Goal: Task Accomplishment & Management: Use online tool/utility

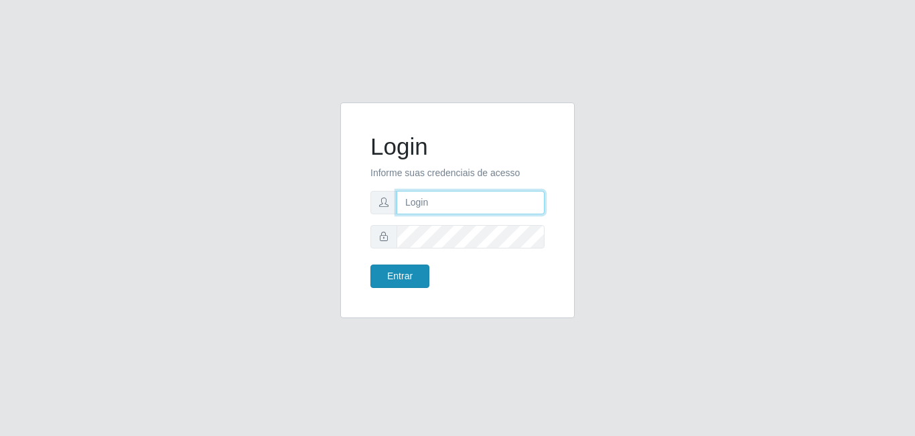
type input "[EMAIL_ADDRESS][DOMAIN_NAME]"
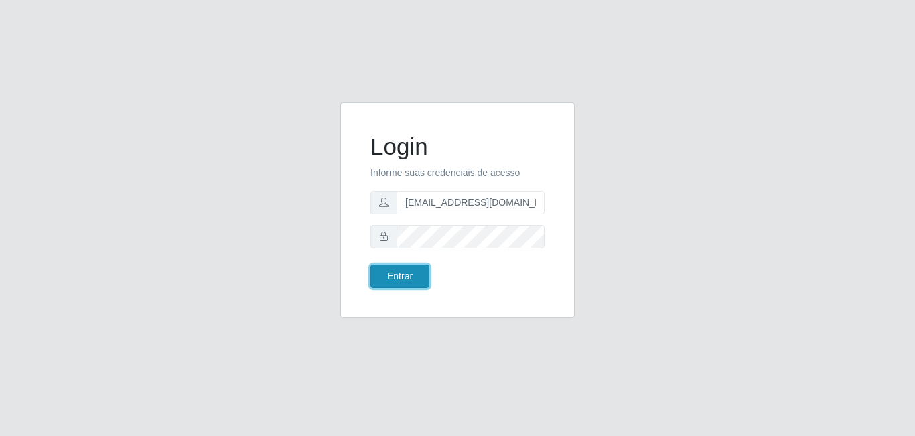
click at [397, 277] on button "Entrar" at bounding box center [400, 276] width 59 height 23
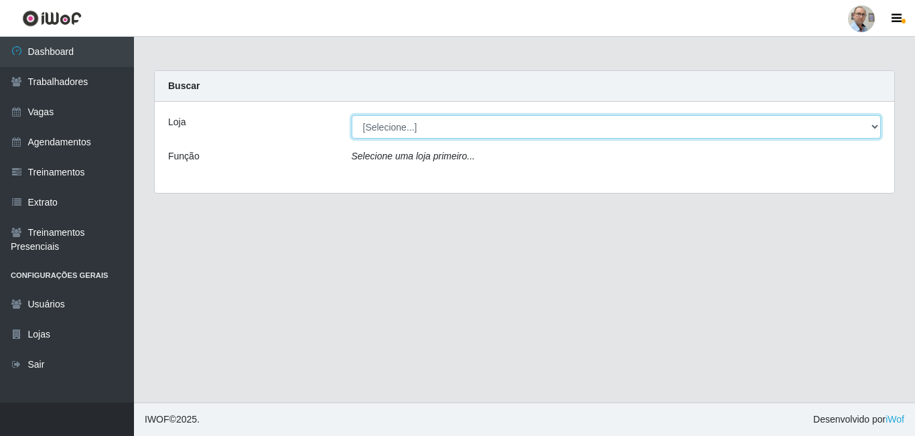
drag, startPoint x: 879, startPoint y: 127, endPoint x: 872, endPoint y: 130, distance: 7.5
click at [879, 127] on select "[Selecione...] Mar Vermelho - Loja 04" at bounding box center [617, 126] width 530 height 23
select select "251"
click at [352, 115] on select "[Selecione...] Mar Vermelho - Loja 04" at bounding box center [617, 126] width 530 height 23
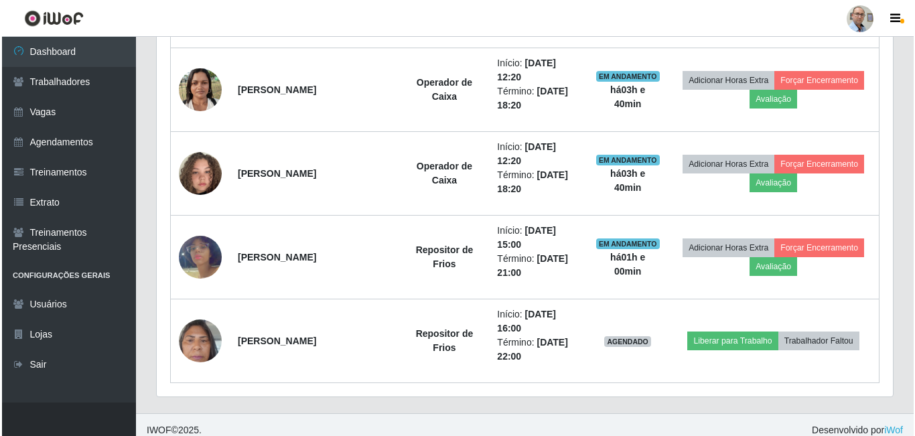
scroll to position [634, 0]
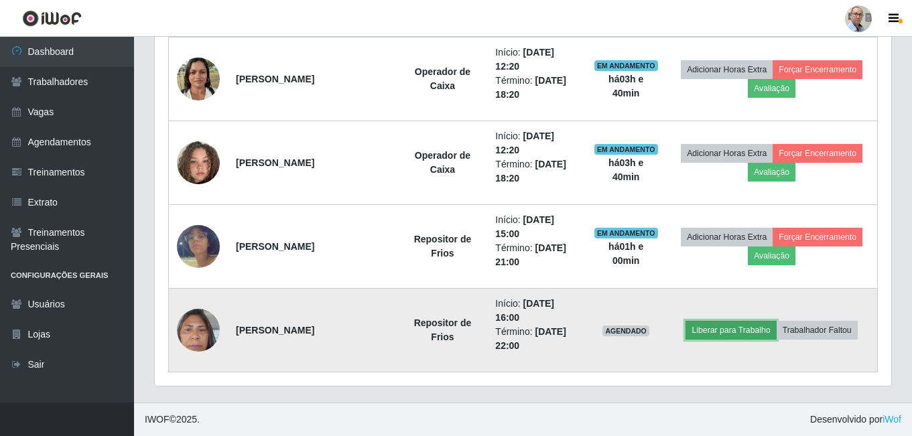
click at [731, 328] on button "Liberar para Trabalho" at bounding box center [731, 330] width 90 height 19
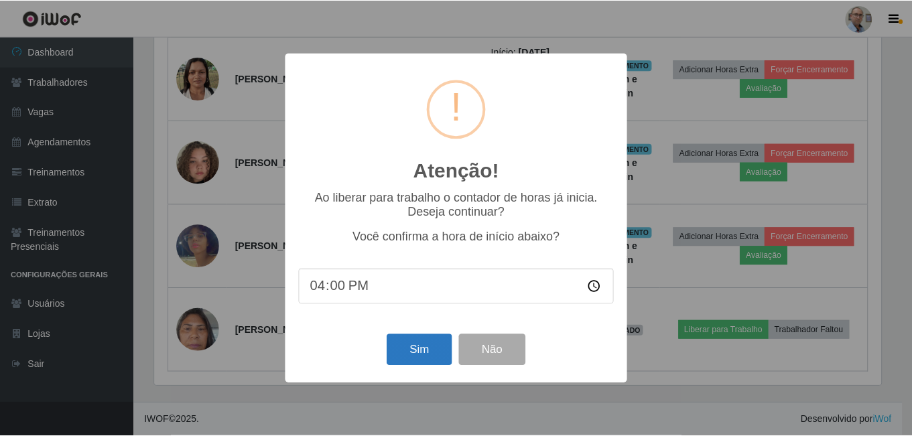
scroll to position [278, 730]
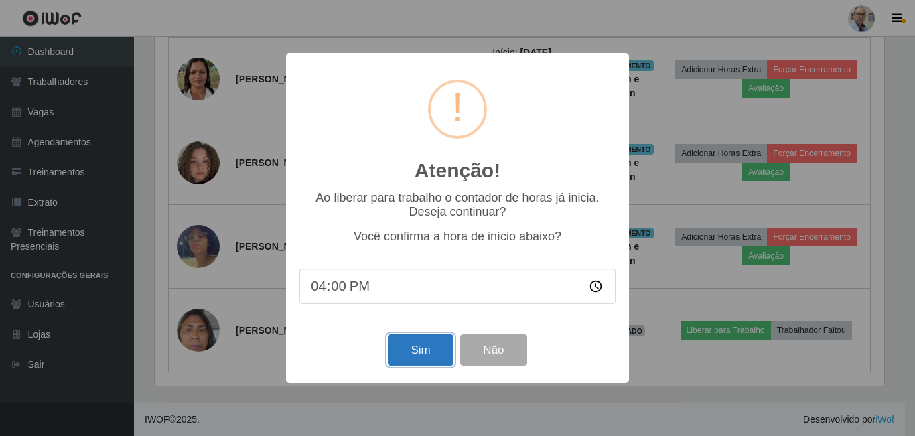
click at [424, 347] on button "Sim" at bounding box center [420, 349] width 65 height 31
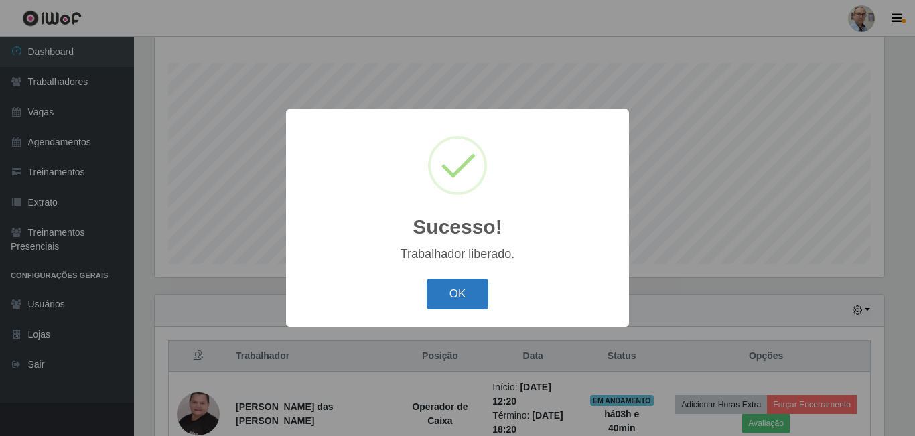
click at [474, 292] on button "OK" at bounding box center [458, 294] width 62 height 31
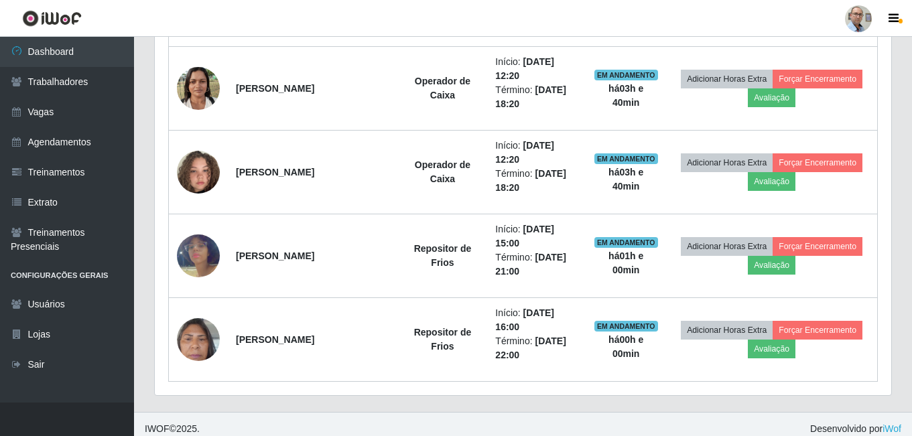
scroll to position [634, 0]
